Goal: Navigation & Orientation: Find specific page/section

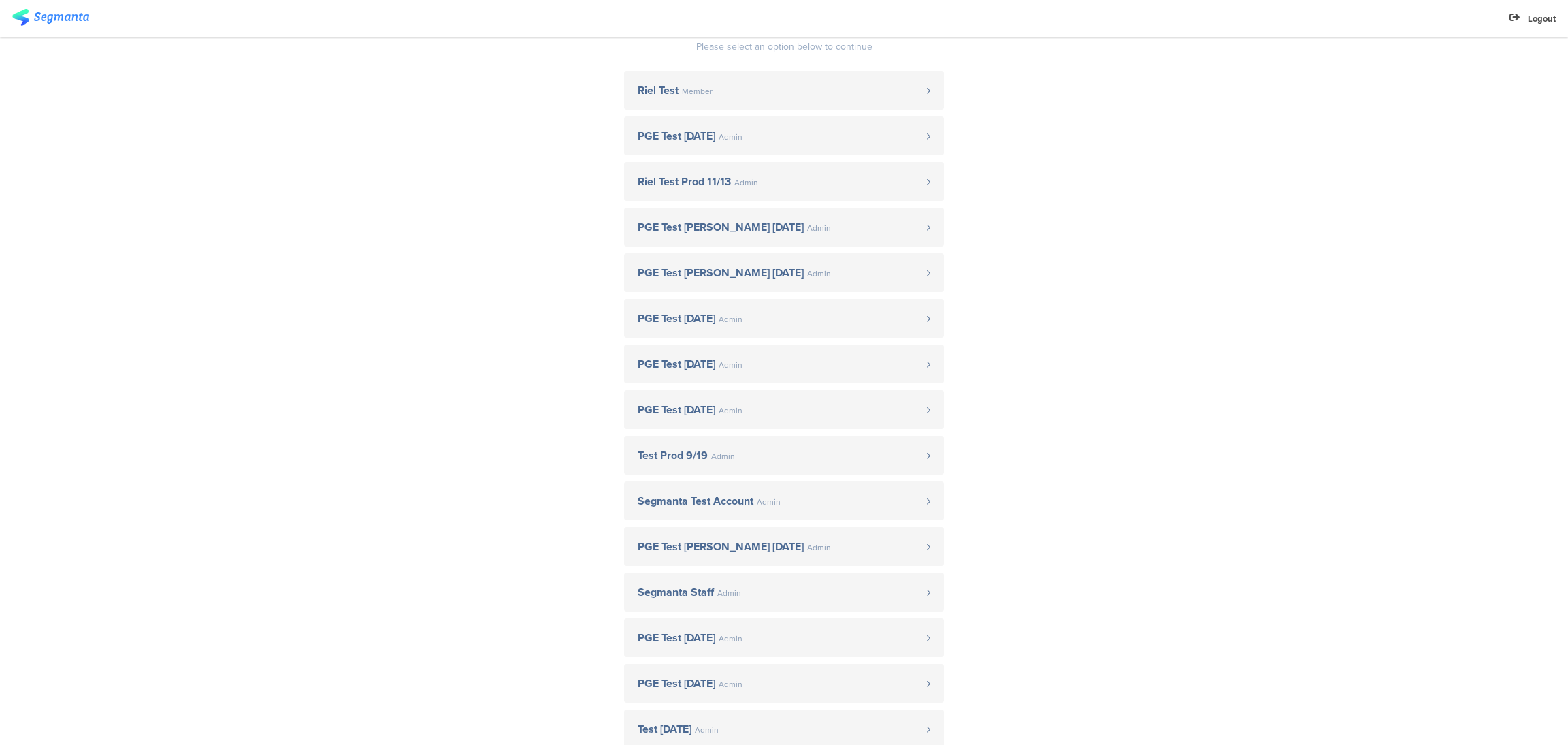
scroll to position [102, 0]
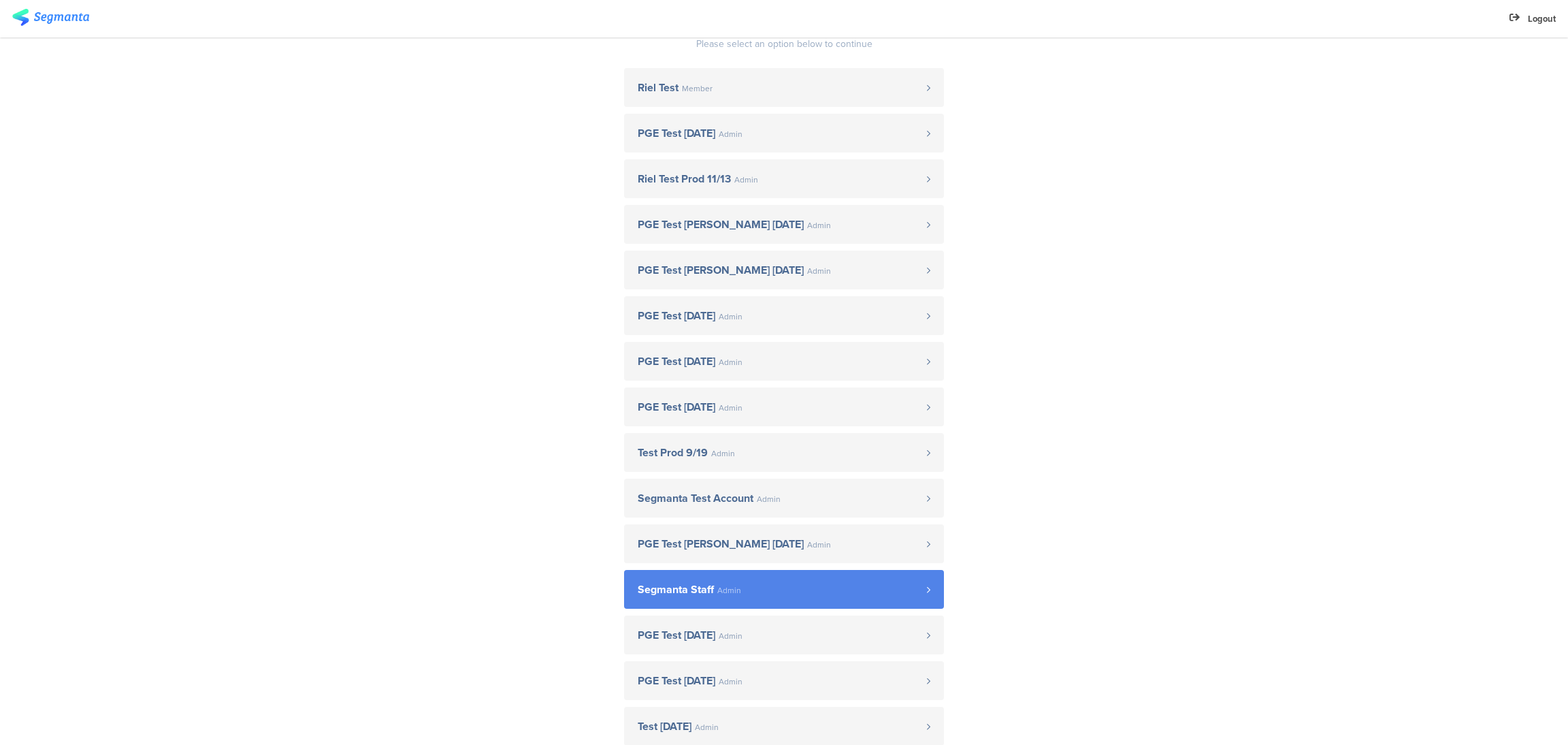
click at [749, 572] on link "Segmanta Staff Admin" at bounding box center [784, 590] width 320 height 38
